Goal: Information Seeking & Learning: Learn about a topic

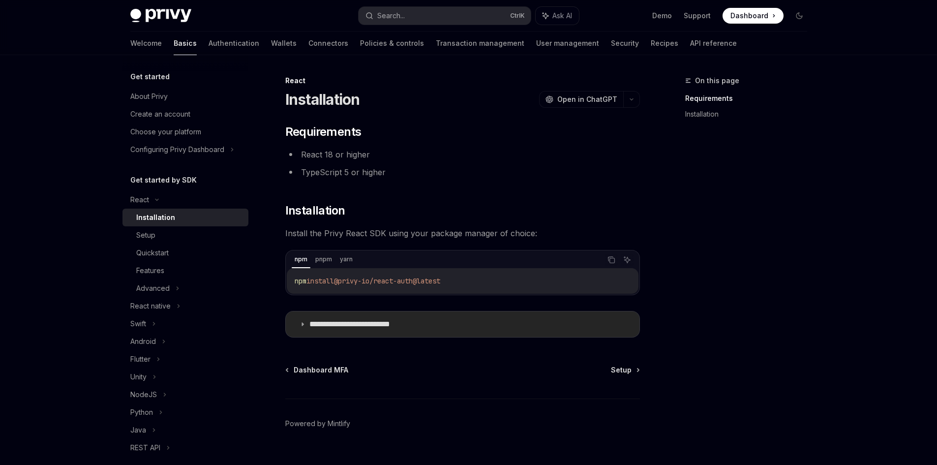
drag, startPoint x: 365, startPoint y: 310, endPoint x: 366, endPoint y: 321, distance: 10.9
click at [365, 311] on div "**********" at bounding box center [462, 230] width 355 height 213
click at [368, 327] on p "**********" at bounding box center [365, 324] width 112 height 10
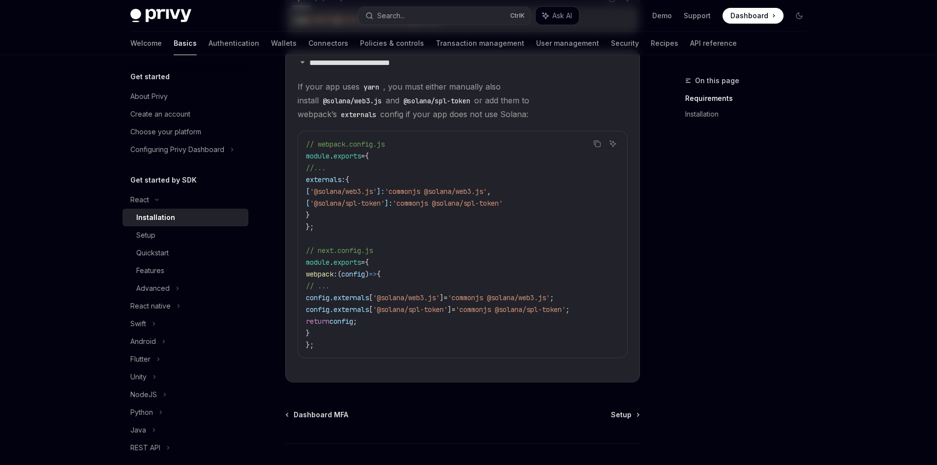
scroll to position [329, 0]
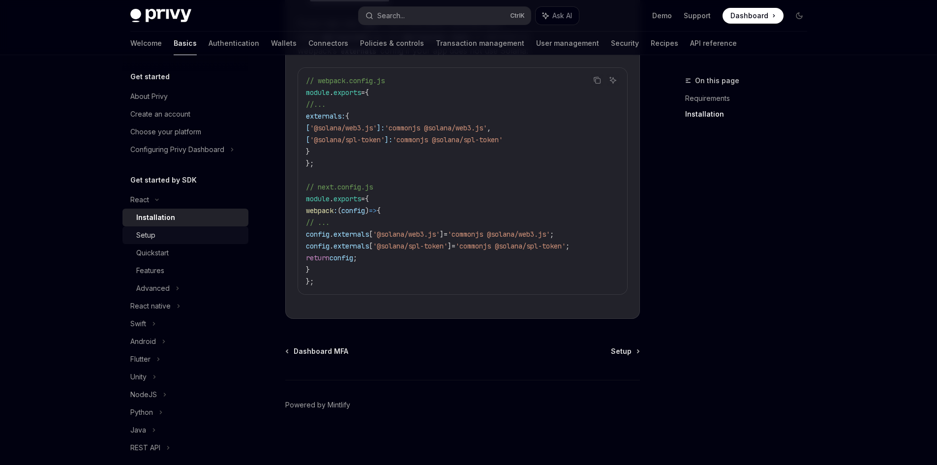
click at [181, 234] on div "Setup" at bounding box center [189, 235] width 106 height 12
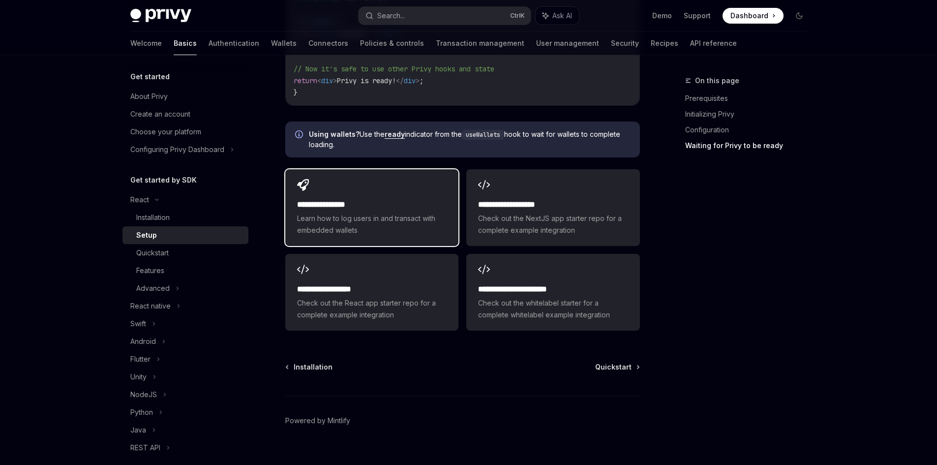
scroll to position [1224, 0]
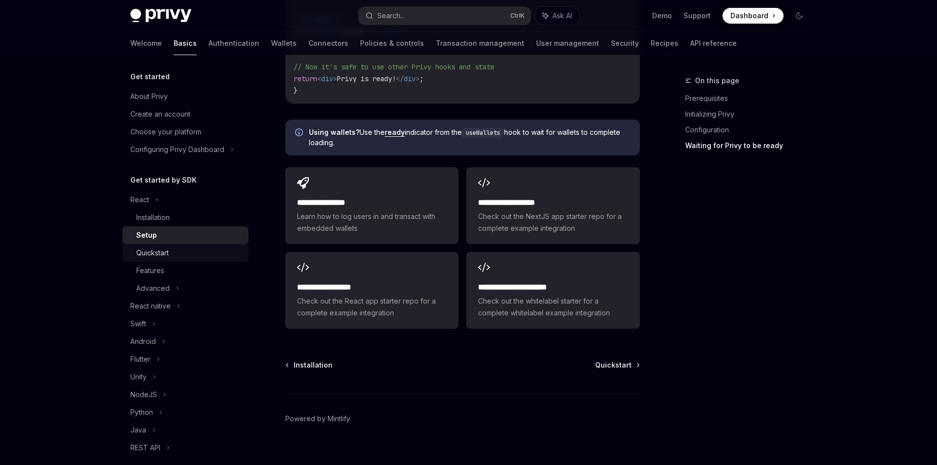
click at [187, 257] on div "Quickstart" at bounding box center [189, 253] width 106 height 12
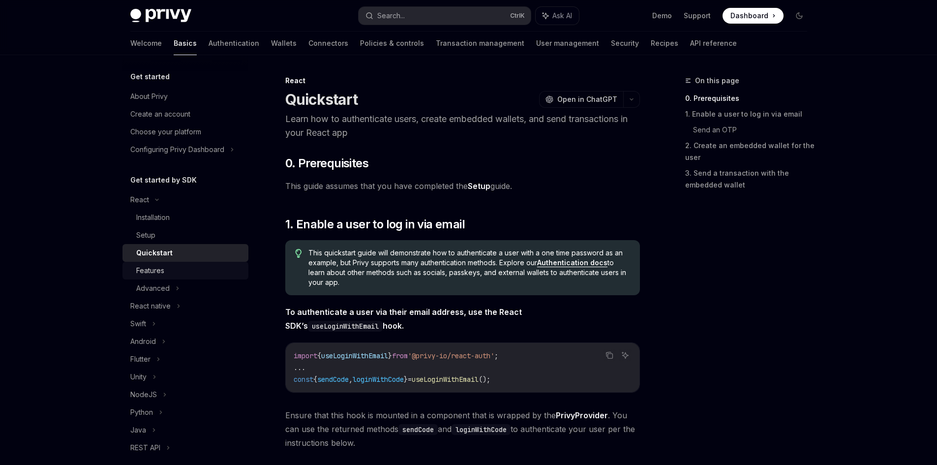
click at [189, 272] on div "Features" at bounding box center [189, 271] width 106 height 12
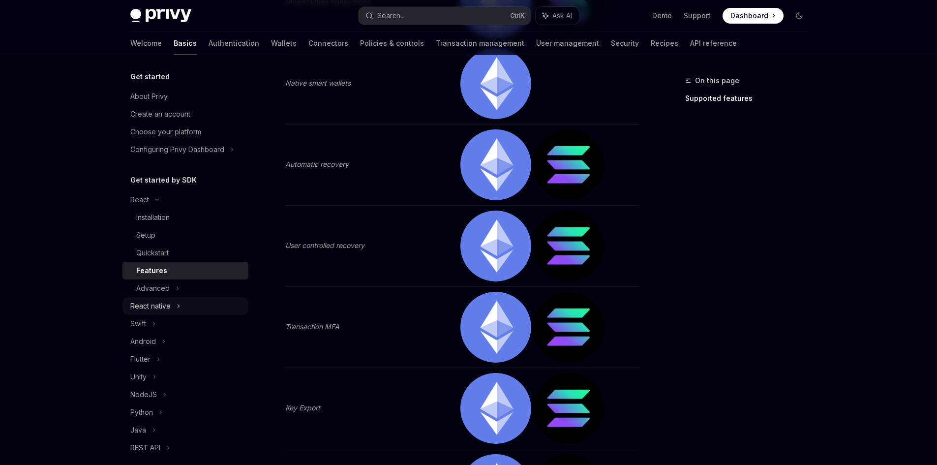
scroll to position [787, 0]
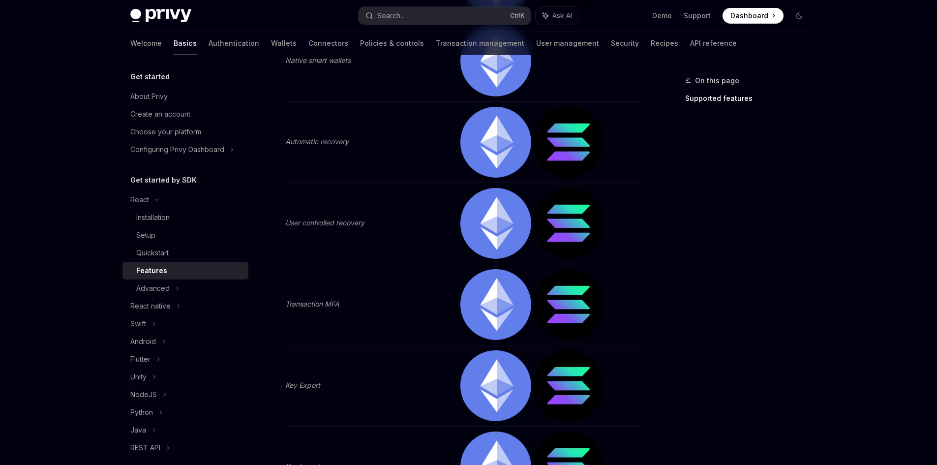
drag, startPoint x: 190, startPoint y: 290, endPoint x: 204, endPoint y: 273, distance: 21.3
click at [191, 290] on div "Advanced" at bounding box center [185, 288] width 126 height 18
type textarea "*"
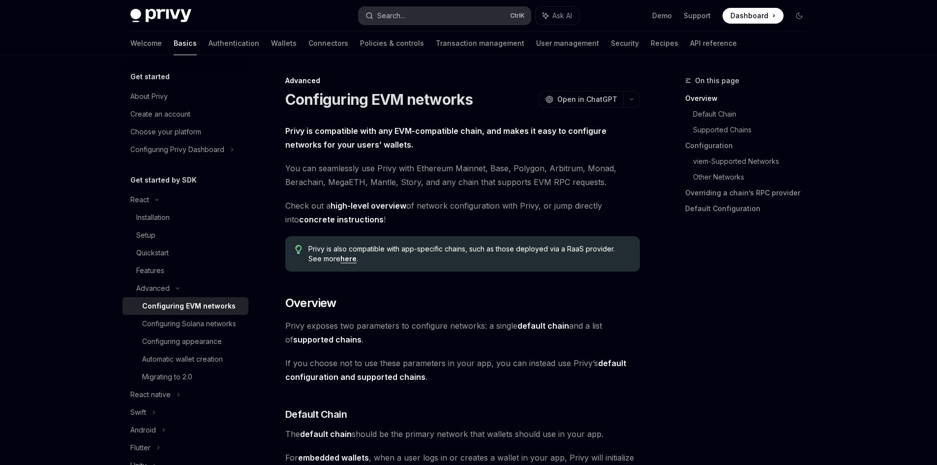
click at [409, 12] on button "Search... Ctrl K" at bounding box center [445, 16] width 172 height 18
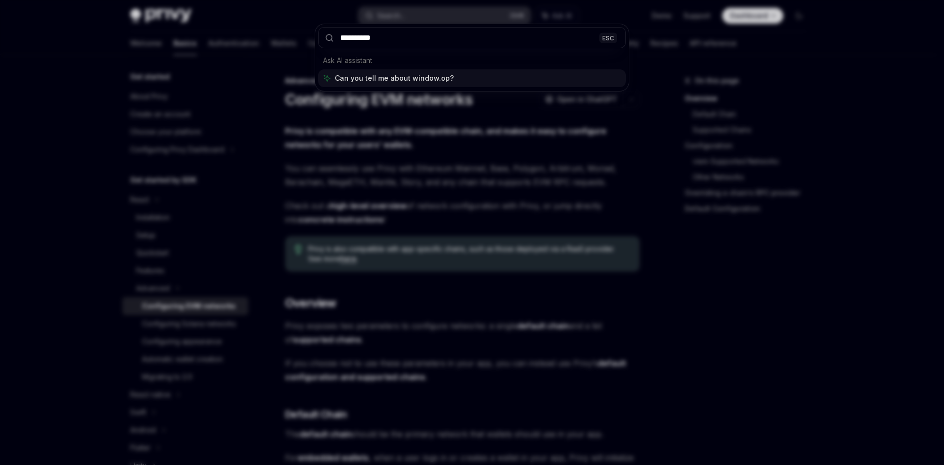
type input "**********"
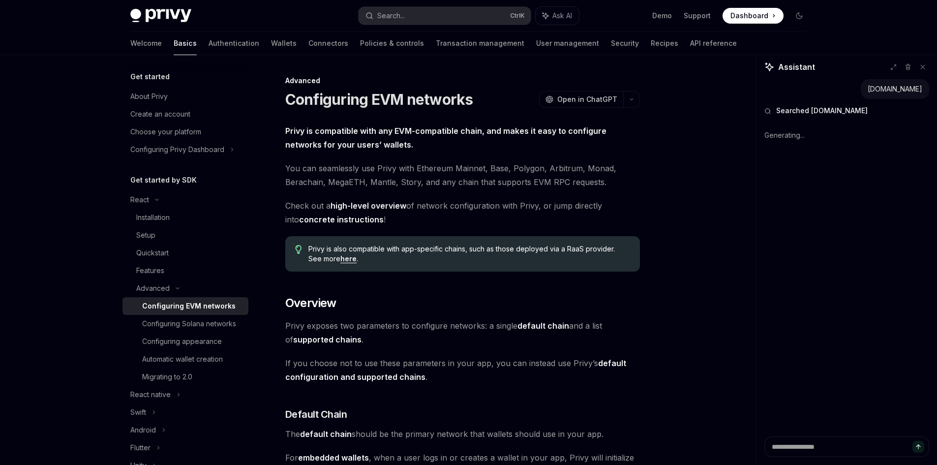
type textarea "*"
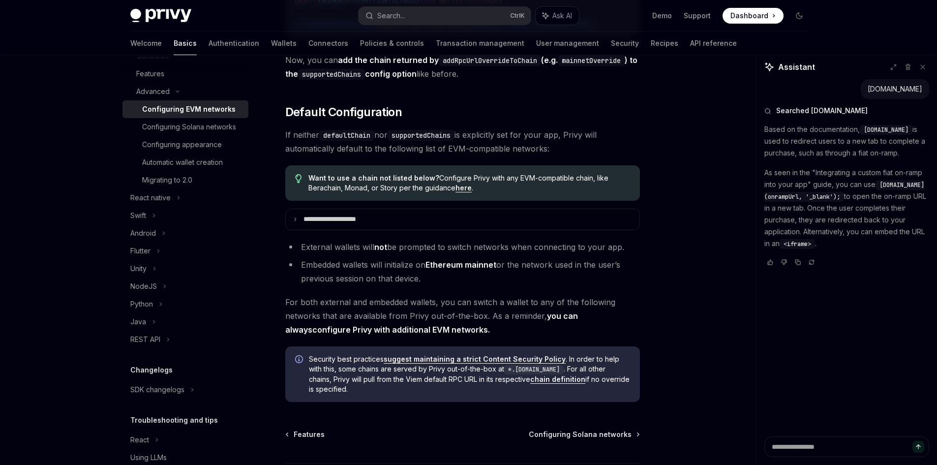
scroll to position [2498, 0]
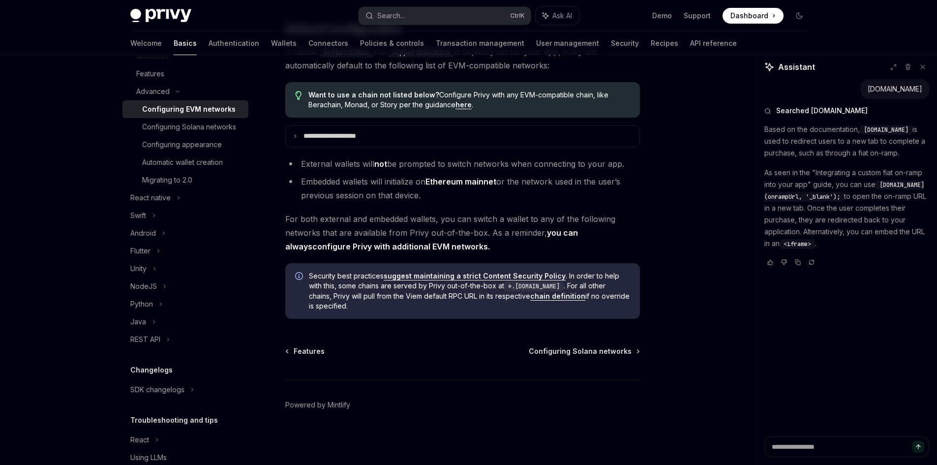
click at [750, 11] on span "Dashboard" at bounding box center [749, 16] width 38 height 10
